Goal: Ask a question: Seek information or help from site administrators or community

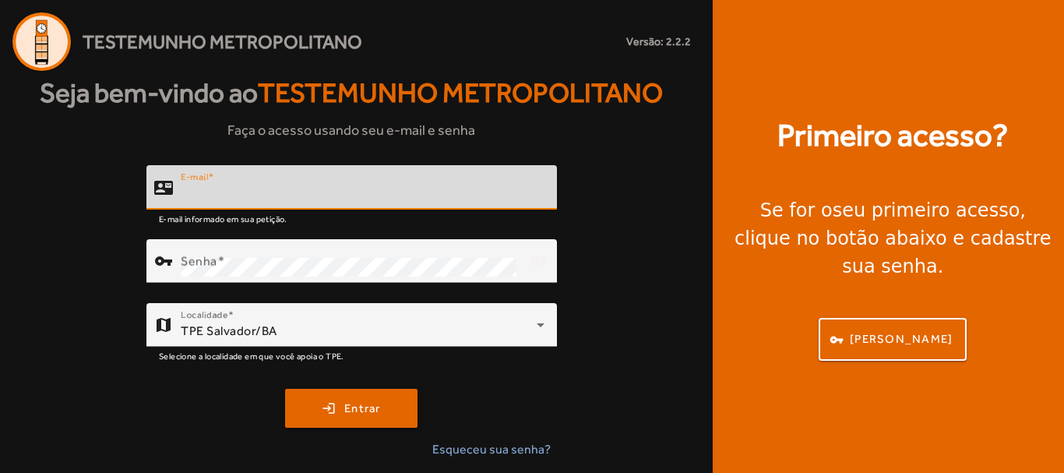
click at [389, 196] on input "E-mail" at bounding box center [363, 194] width 364 height 19
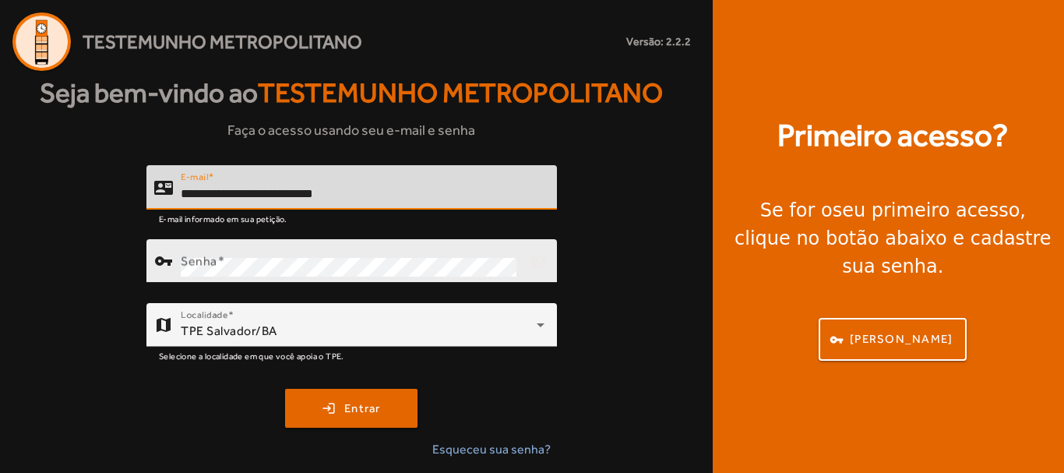
type input "**********"
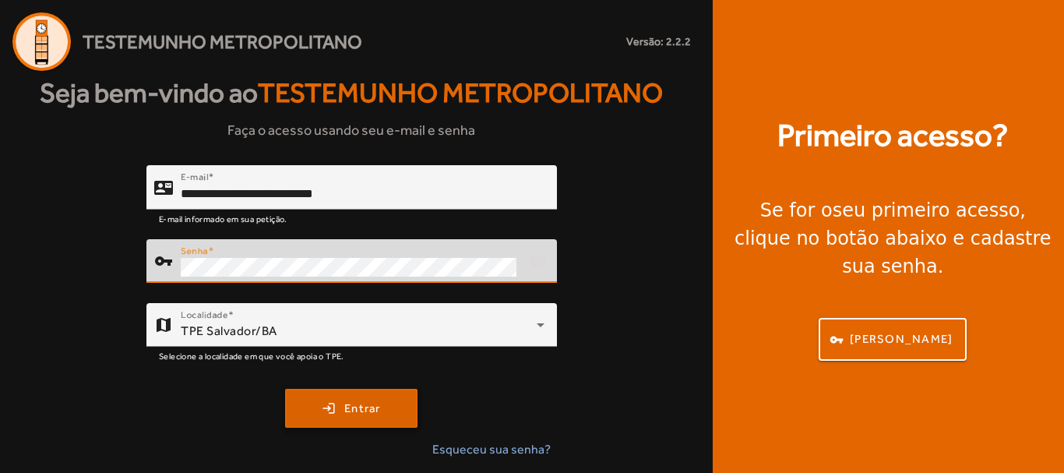
click at [318, 414] on span "submit" at bounding box center [351, 407] width 129 height 37
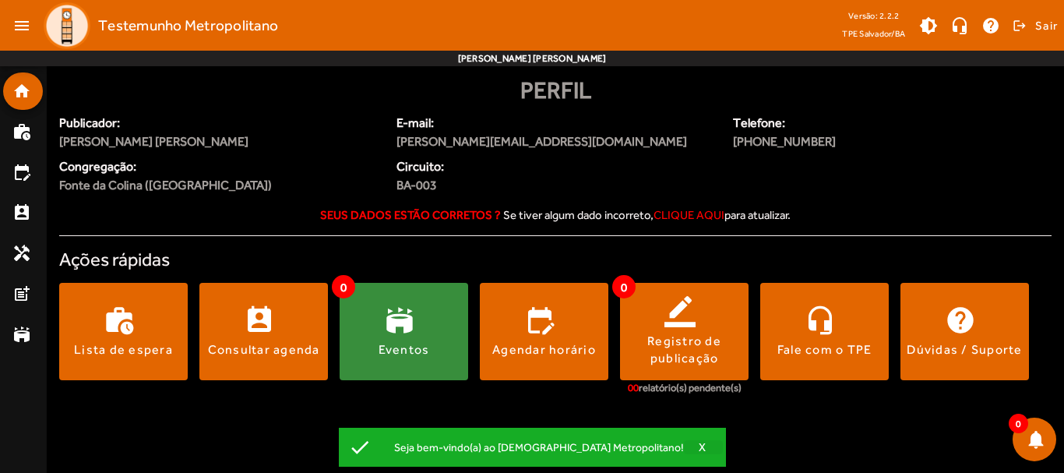
click at [684, 444] on span "button" at bounding box center [703, 446] width 39 height 37
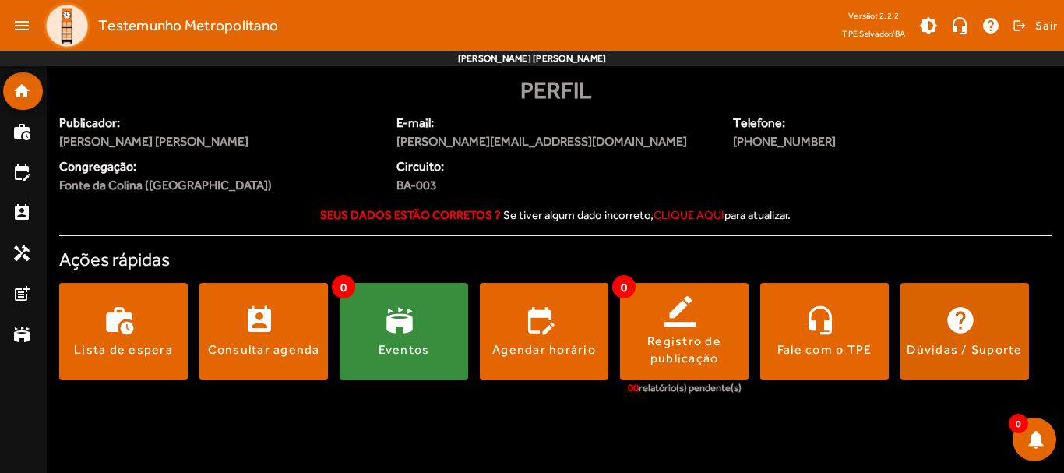
click at [972, 316] on span at bounding box center [964, 331] width 128 height 37
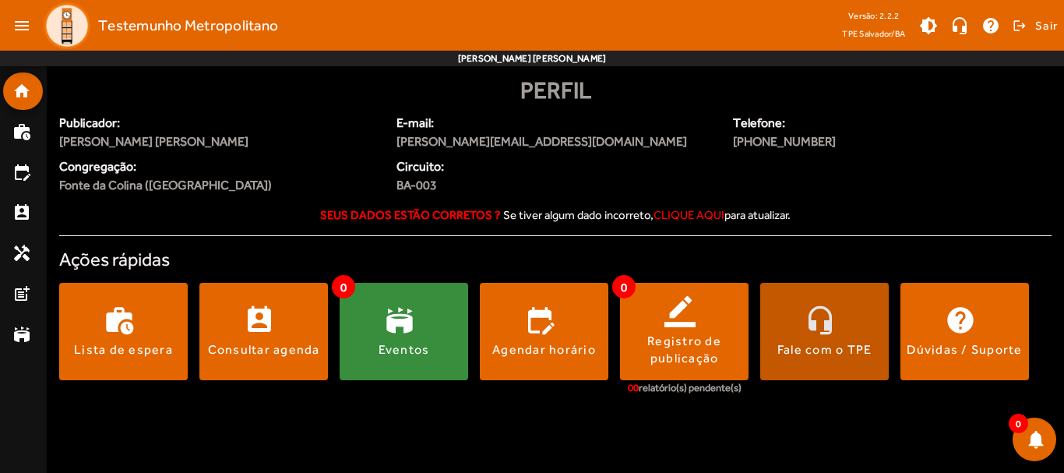
click at [822, 320] on span at bounding box center [824, 331] width 128 height 37
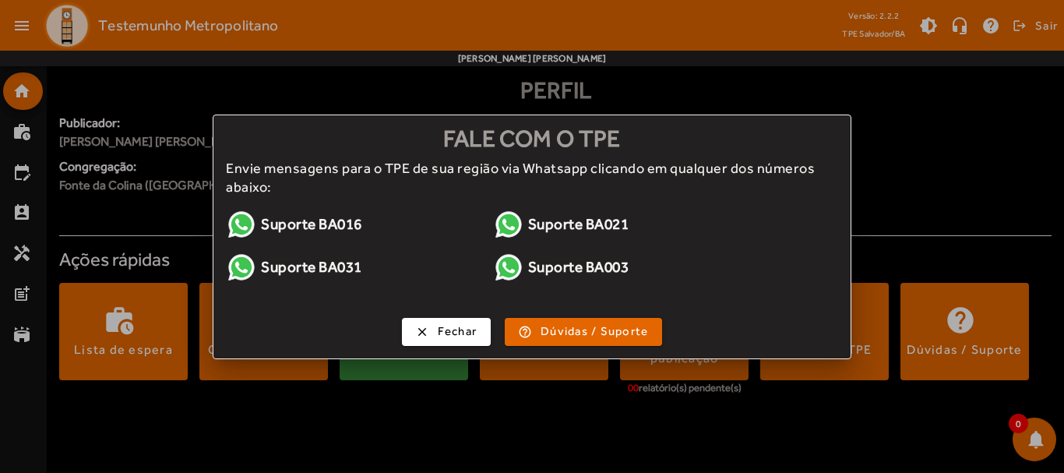
click at [568, 266] on link "Suporte BA003" at bounding box center [620, 266] width 255 height 31
click at [479, 325] on span "button" at bounding box center [446, 331] width 86 height 37
